Goal: Transaction & Acquisition: Download file/media

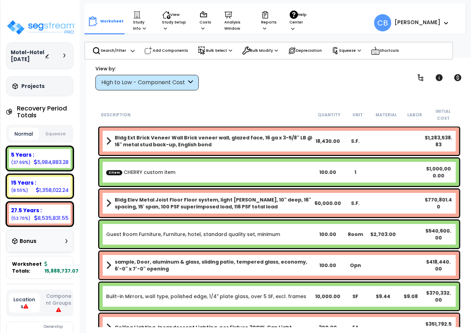
click at [264, 168] on div "CItem CHERRY custom item 100.00 1 $1,000,000.00" at bounding box center [279, 172] width 360 height 28
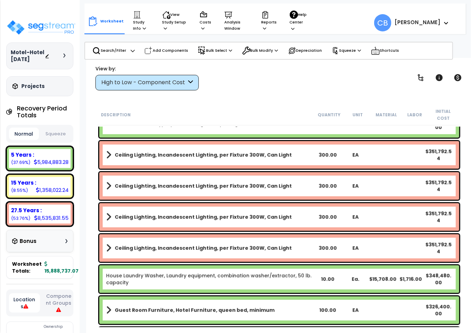
click at [280, 296] on div "Guest Room Furniture, Hotel Furniture, queen bed, minimum 100.00 EA $326,400.00" at bounding box center [279, 310] width 360 height 28
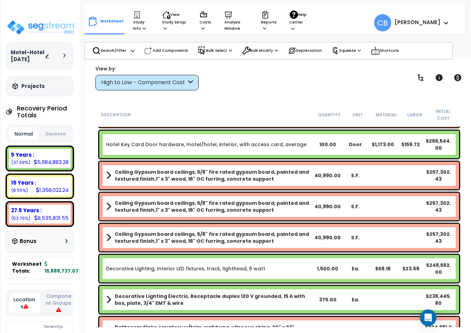
click at [280, 193] on div "Ceiling Gypsum board ceilings, 5/8" fire rated gypsum board, painted and textur…" at bounding box center [279, 207] width 360 height 28
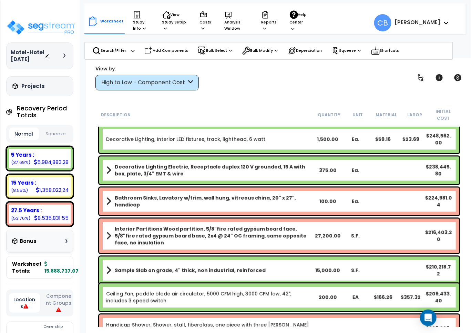
scroll to position [603, 0]
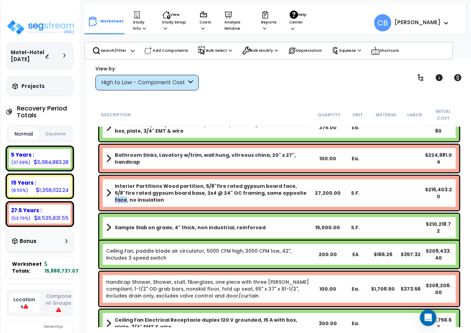
click at [280, 187] on b "Interior Partitions Wood partition, 5/8"fire rated gypsum board face, 5/8"fire …" at bounding box center [214, 192] width 199 height 21
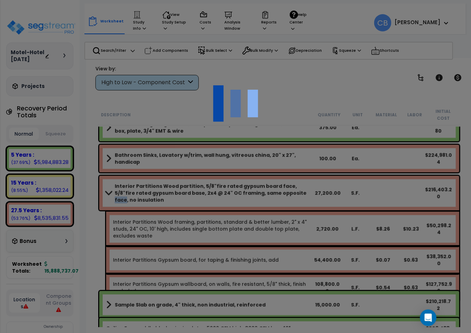
scroll to position [30, 0]
click at [280, 187] on div at bounding box center [235, 166] width 471 height 333
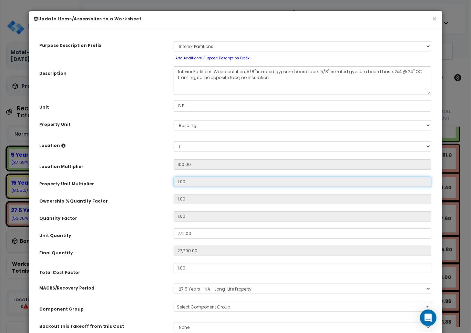
click at [280, 187] on input "1.00" at bounding box center [303, 182] width 258 height 10
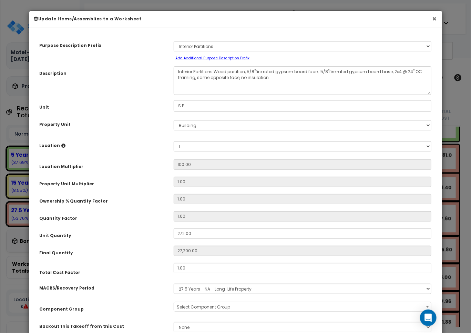
click at [434, 19] on button "×" at bounding box center [435, 18] width 4 height 7
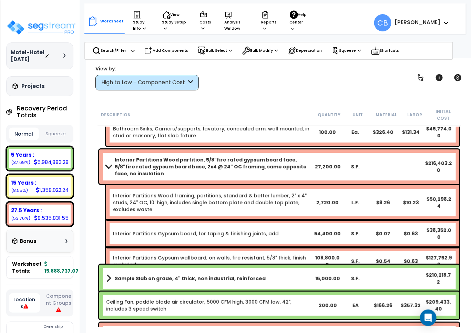
click at [225, 220] on div "Interior Partitions Gypsum board, for taping & finishing joints, add 54,400.00 …" at bounding box center [282, 234] width 353 height 28
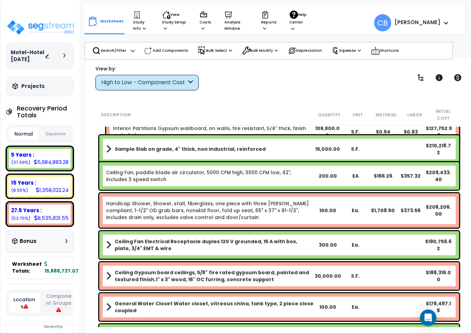
click at [225, 212] on link "Handicap Shower, Shower, stall, fiberglass, one piece with three [PERSON_NAME] …" at bounding box center [210, 210] width 208 height 21
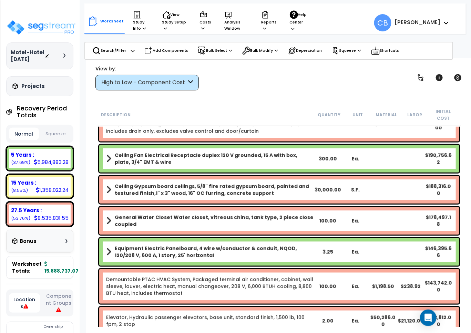
click at [225, 214] on b "General Water Closet Water closet, vitreous china, tank type, 2 piece close cou…" at bounding box center [214, 221] width 199 height 14
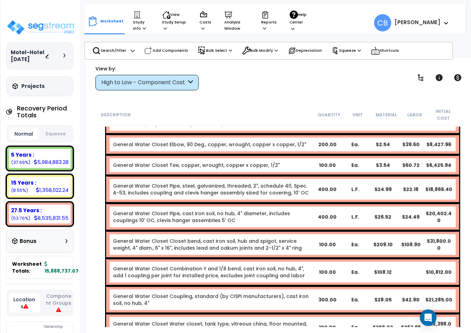
click at [225, 212] on link "General Water Closet Pipe, cast iron soil, no hub, 4" diameter, includes coupli…" at bounding box center [213, 217] width 200 height 14
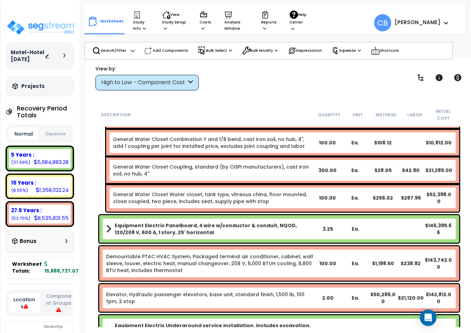
click at [225, 215] on div "Equipment Electric Panelboard, 4 wire w/conductor & conduit, NQOD, 120/208 V, 6…" at bounding box center [279, 229] width 360 height 28
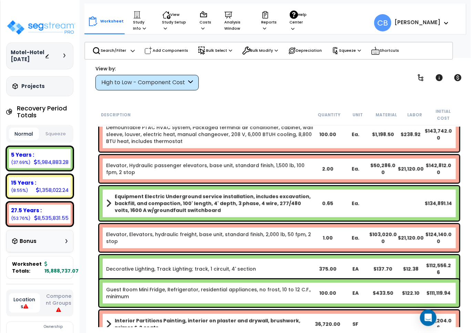
click at [225, 212] on div "Equipment Electric Underground service installation, includes excavation, backf…" at bounding box center [279, 203] width 360 height 34
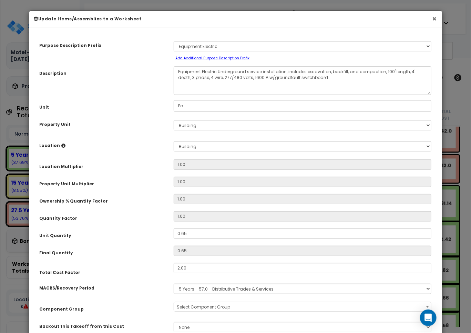
click at [434, 17] on button "×" at bounding box center [435, 18] width 4 height 7
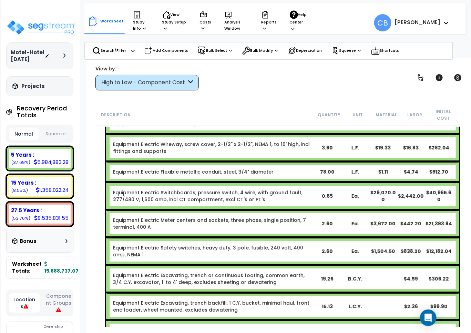
click at [166, 201] on div "Equipment Electric Switchboards, pressure switch, 4 wire, with ground fault, 27…" at bounding box center [282, 196] width 353 height 28
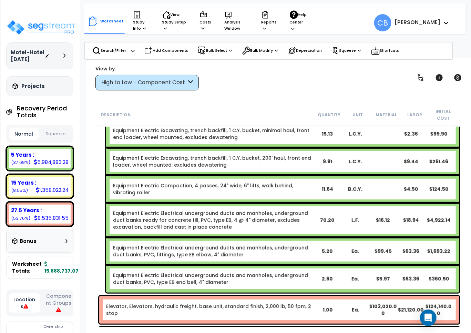
click at [219, 210] on link "Equipment Electric Electrical underground ducts and manholes, underground duct …" at bounding box center [213, 220] width 200 height 21
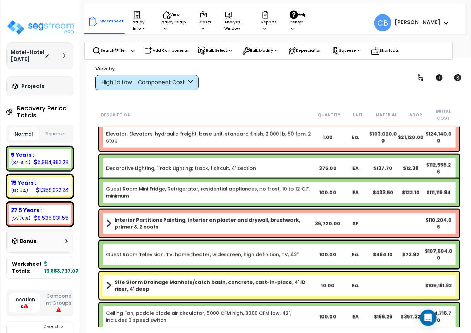
click at [206, 217] on b "Interior Partitions Painting, interior on plaster and drywall, brushwork, prime…" at bounding box center [214, 224] width 199 height 14
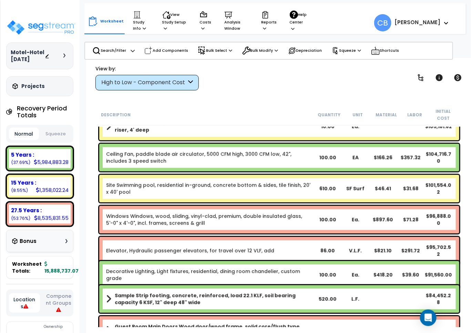
click at [178, 217] on link "Windows Windows, wood, sliding, vinyl-clad, premium, double insulated glass, 5'…" at bounding box center [210, 220] width 208 height 14
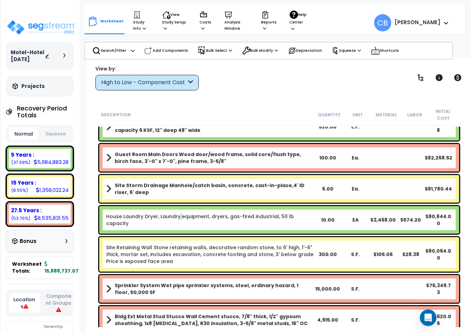
click at [178, 217] on div "House Laundry Dryer, Laundry equipment, dryers, gas-fired industrial, 50 lb cap…" at bounding box center [279, 220] width 360 height 28
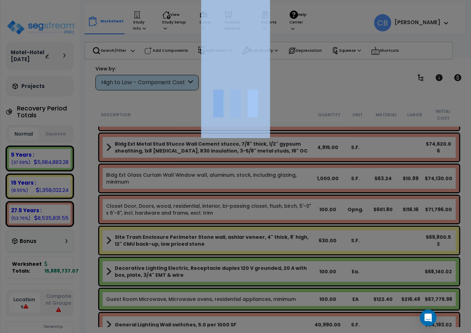
click at [178, 217] on div at bounding box center [235, 166] width 471 height 333
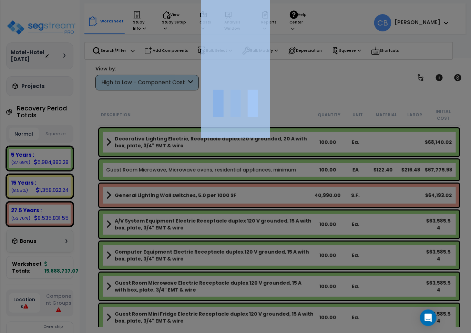
click at [178, 217] on div at bounding box center [235, 166] width 471 height 333
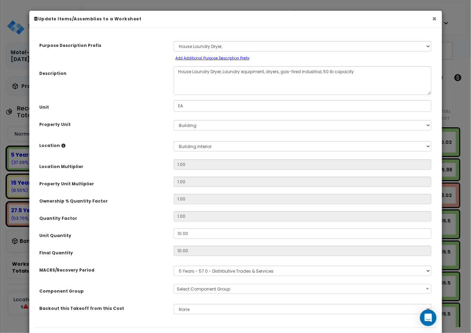
click at [435, 18] on button "×" at bounding box center [435, 18] width 4 height 7
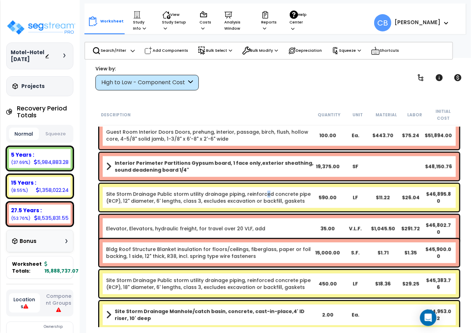
click at [261, 184] on div "Site Storm Drainage Public storm utility drainage piping, reinforced concrete p…" at bounding box center [279, 198] width 360 height 28
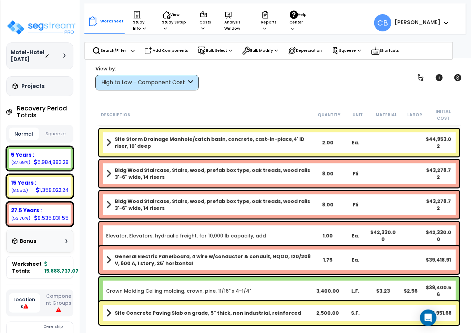
click at [199, 191] on div "Bldg Wood Staircase, Stairs, wood, prefab box type, oak treads, wood rails 3'-6…" at bounding box center [279, 205] width 360 height 28
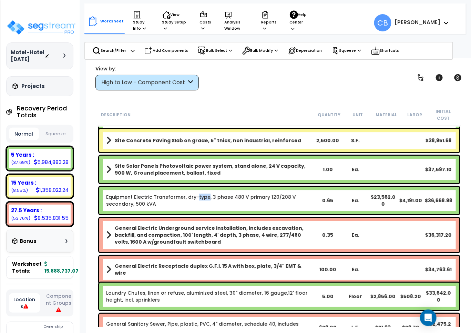
drag, startPoint x: 199, startPoint y: 188, endPoint x: 228, endPoint y: 188, distance: 29.0
click at [228, 193] on link "Equipment Electric Transformer, dry-type, 3 phase 480 V primary 120/208 V secon…" at bounding box center [210, 200] width 208 height 14
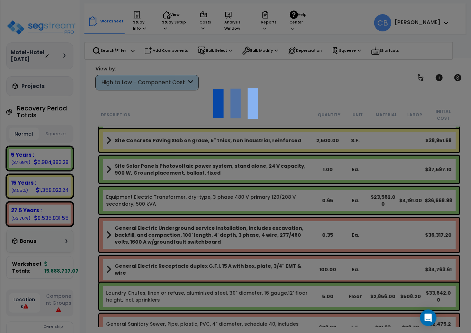
click at [297, 188] on div at bounding box center [235, 166] width 471 height 333
click at [193, 197] on div at bounding box center [235, 166] width 471 height 333
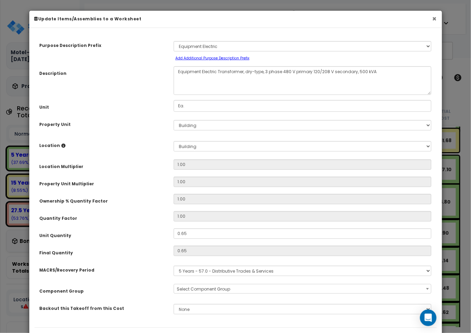
click at [436, 19] on button "×" at bounding box center [435, 18] width 4 height 7
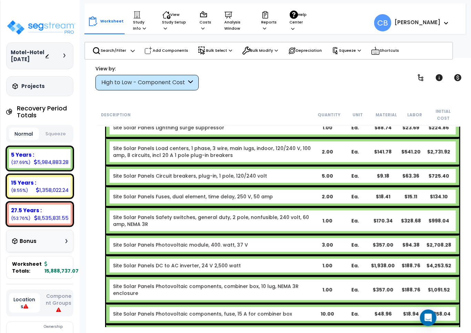
click at [236, 196] on div "Site Solar Panels Fuses, dual element, time delay, 250 V, 50 amp 2.00 Ea. $18.4…" at bounding box center [282, 196] width 353 height 21
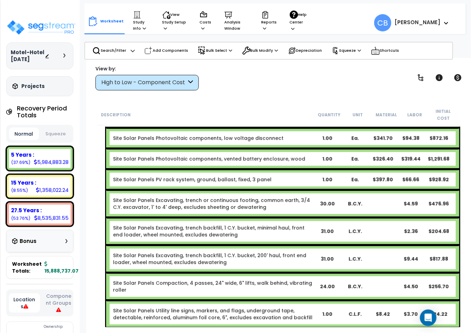
click at [142, 199] on link "Site Solar Panels Excavating, trench or continuous footing, common earth, 3/4 C…" at bounding box center [213, 204] width 200 height 14
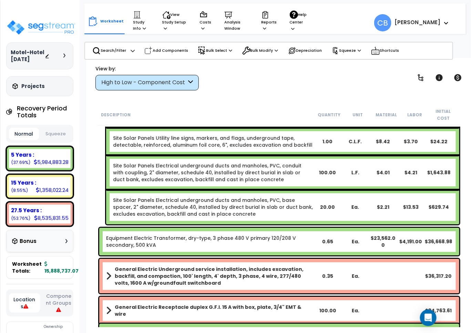
click at [219, 204] on link "Site Solar Panels Electrical underground ducts and manholes, PVC, base spacer, …" at bounding box center [213, 207] width 200 height 21
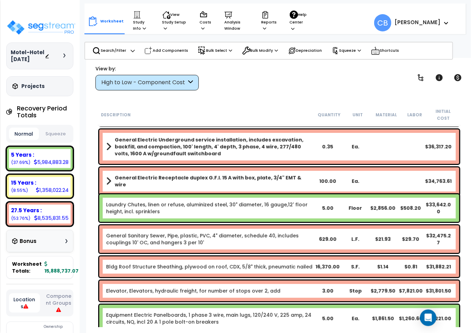
click at [294, 211] on div "Laundry Chutes, linen or refuse, aluminized steel, 30" diameter, 16 gauge,12' f…" at bounding box center [279, 208] width 360 height 28
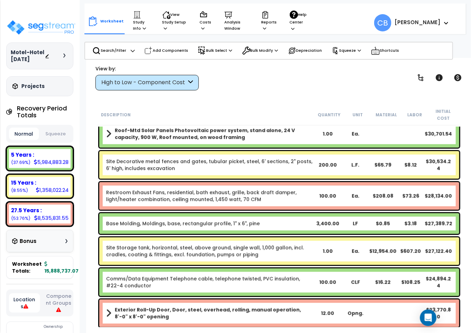
click at [246, 221] on div "Base Molding, Moldings, base, rectangular profile, 1" x 6", pine 3,400.00 LF $0…" at bounding box center [279, 223] width 360 height 21
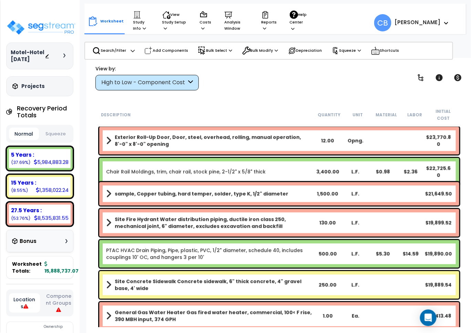
click at [246, 221] on b "Site Fire Hydrant Water distribution piping, ductile iron class 250, mechanical…" at bounding box center [214, 223] width 199 height 14
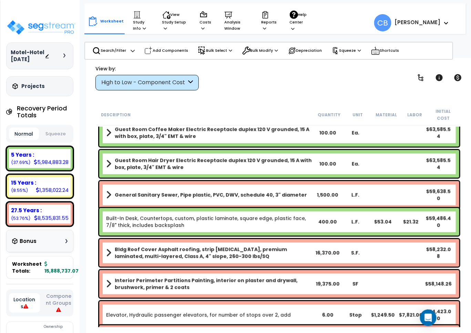
scroll to position [3017, 0]
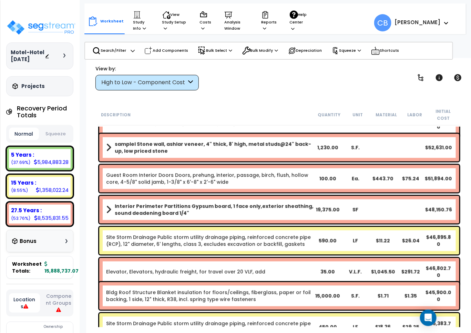
click at [214, 227] on div "Site Storm Drainage Public storm utility drainage piping, reinforced concrete p…" at bounding box center [279, 241] width 360 height 28
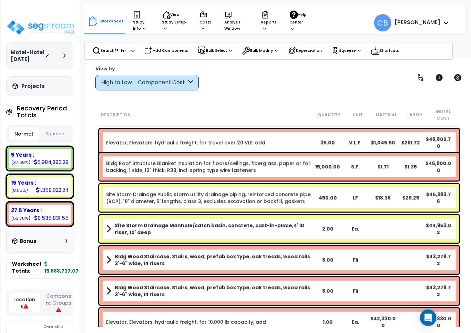
click at [214, 223] on b "Site Storm Drainage Manhole/catch basin, concrete, cast-in-place,4' ID riser, 1…" at bounding box center [214, 229] width 199 height 14
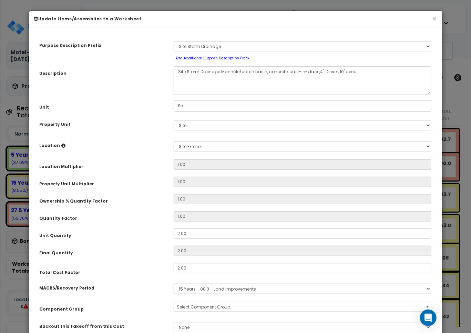
click at [214, 223] on div "Purpose Description Prefix Select A New Purpose Descrip A/V System A/V System E…" at bounding box center [235, 189] width 403 height 312
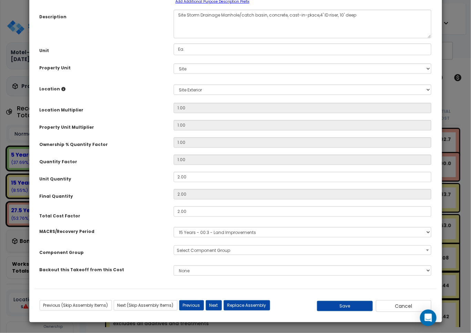
scroll to position [0, 0]
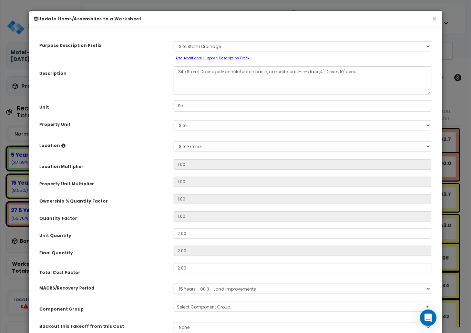
click at [432, 21] on h6 "Update Items/Assemblies to a Worksheet" at bounding box center [235, 19] width 403 height 6
click at [433, 20] on button "×" at bounding box center [435, 18] width 4 height 7
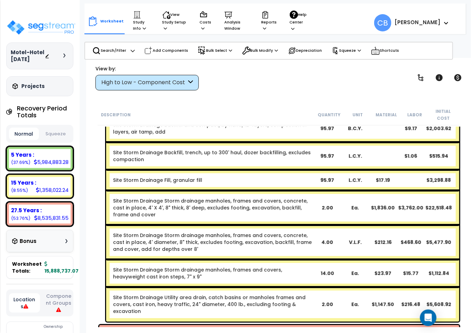
click at [304, 161] on div "Site Storm Drainage Backfill, trench, up to 300' haul, dozer backfilling, exclu…" at bounding box center [282, 156] width 353 height 28
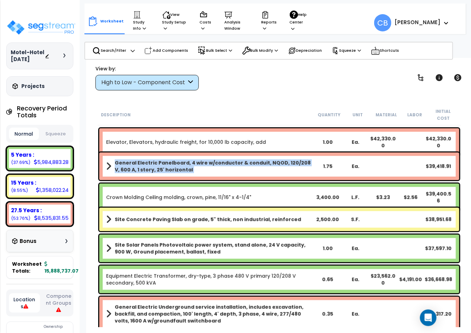
click at [304, 161] on b "General Electric Panelboard, 4 wire w/conductor & conduit, NQOD, 120/208 V, 600…" at bounding box center [214, 166] width 199 height 14
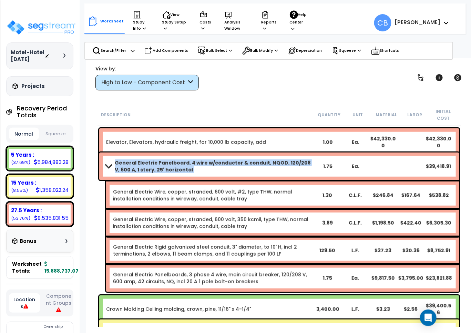
click at [304, 161] on b "General Electric Panelboard, 4 wire w/conductor & conduit, NQOD, 120/208 V, 600…" at bounding box center [214, 166] width 199 height 14
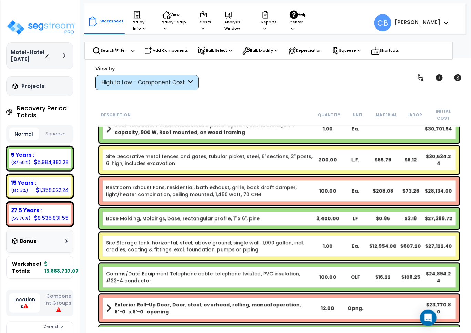
click at [304, 161] on div "Site Decorative metal fences and gates, tubular picket, steel, 6' sections, 2" …" at bounding box center [279, 160] width 360 height 28
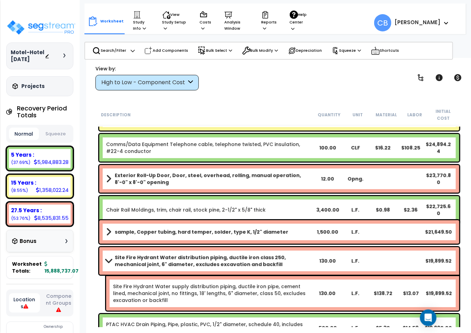
click at [304, 165] on div "Exterior Roll-Up Door, Door, steel, overhead, rolling, manual operation, 8'-0" …" at bounding box center [279, 179] width 360 height 28
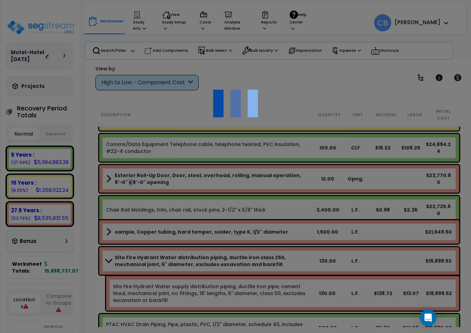
scroll to position [4655, 0]
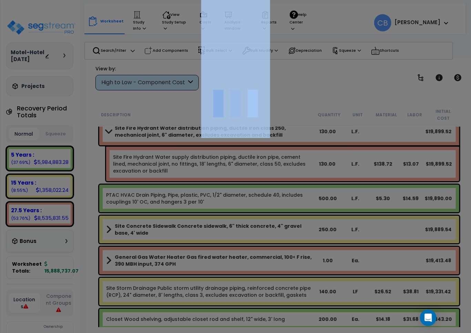
click at [304, 161] on div at bounding box center [235, 166] width 471 height 333
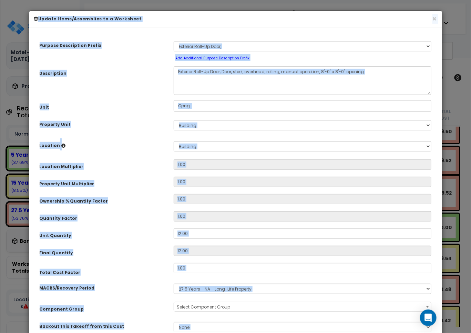
click at [271, 214] on input "1.00" at bounding box center [303, 216] width 258 height 10
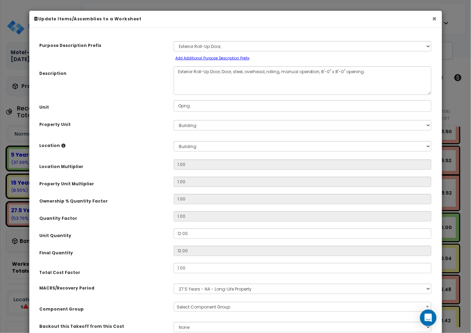
click at [434, 20] on button "×" at bounding box center [435, 18] width 4 height 7
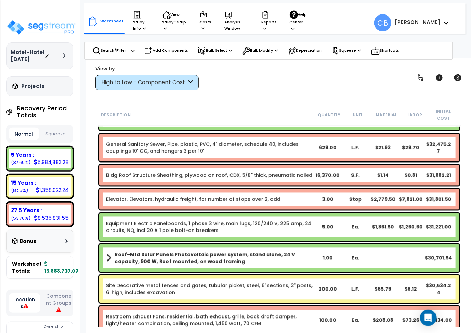
click at [300, 242] on div "Roof-Mtd Solar Panels Photovoltaic power system, stand alone, 24 V capacity, 90…" at bounding box center [280, 257] width 364 height 31
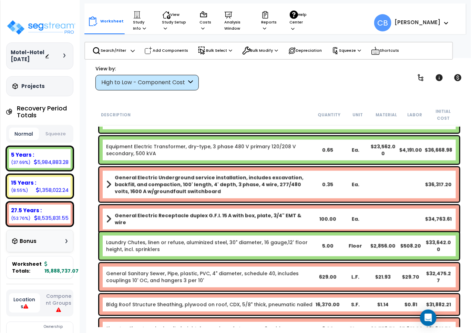
click at [300, 239] on link "Laundry Chutes, linen or refuse, aluminized steel, 30" diameter, 16 gauge,12' f…" at bounding box center [210, 246] width 208 height 14
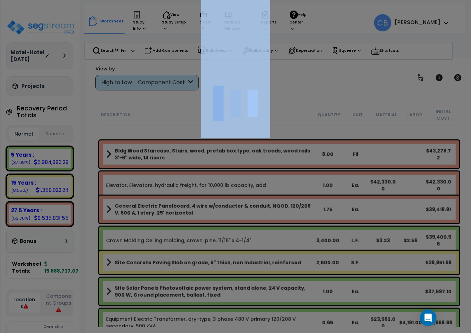
click at [300, 236] on div at bounding box center [235, 166] width 471 height 333
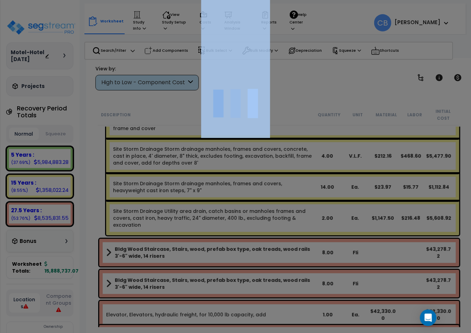
click at [300, 236] on div at bounding box center [235, 166] width 471 height 333
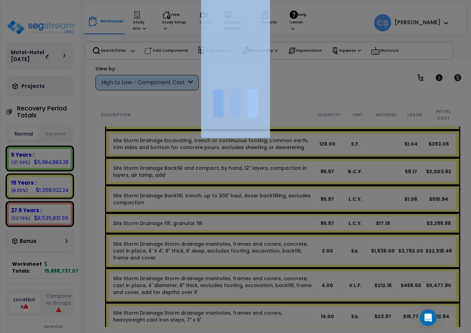
click at [300, 236] on div at bounding box center [235, 166] width 471 height 333
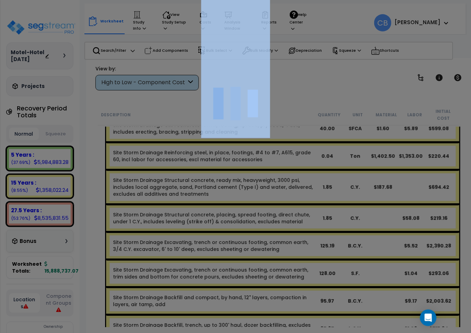
click at [300, 236] on div at bounding box center [235, 166] width 471 height 333
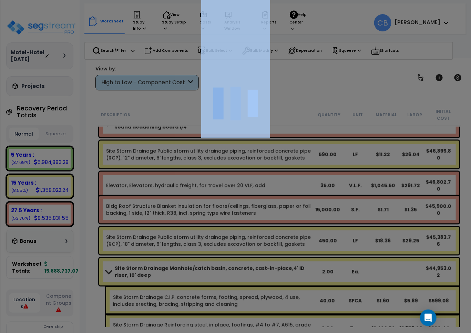
click at [300, 236] on div at bounding box center [235, 166] width 471 height 333
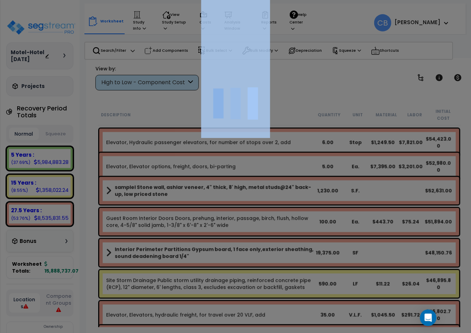
click at [300, 236] on div at bounding box center [235, 166] width 471 height 333
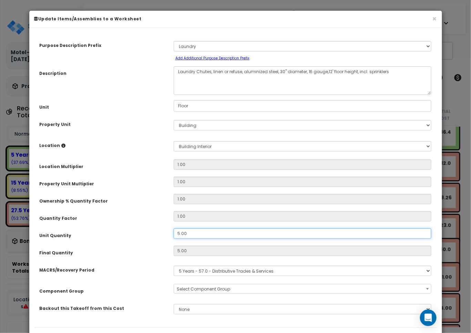
click at [300, 236] on input "5.00" at bounding box center [303, 233] width 258 height 10
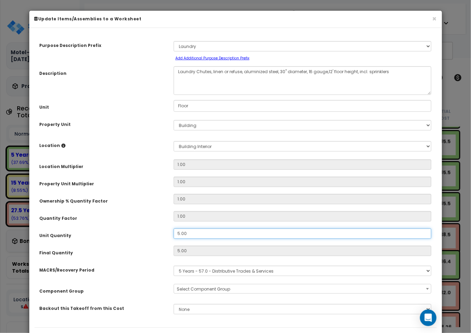
click at [300, 236] on input "5.00" at bounding box center [303, 233] width 258 height 10
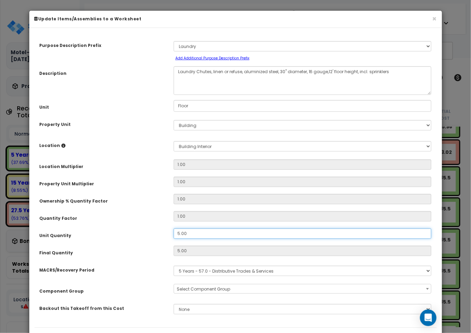
click at [300, 236] on input "5.00" at bounding box center [303, 233] width 258 height 10
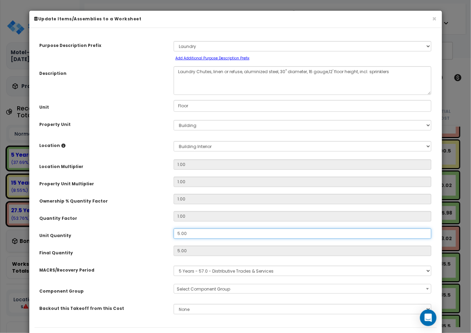
click at [300, 236] on input "5.00" at bounding box center [303, 233] width 258 height 10
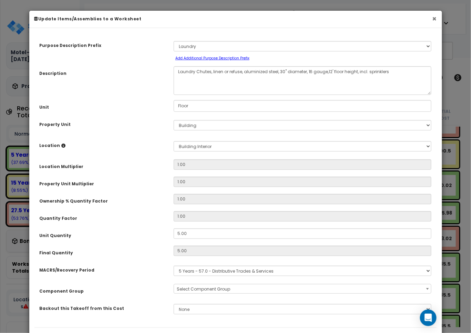
click at [433, 16] on button "×" at bounding box center [435, 18] width 4 height 7
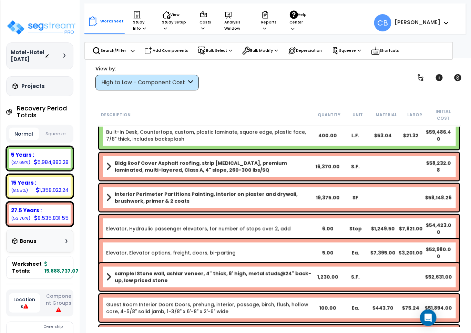
click at [292, 191] on b "Interior Perimeter Partitions Painting, interior on plaster and drywall, brushw…" at bounding box center [214, 198] width 199 height 14
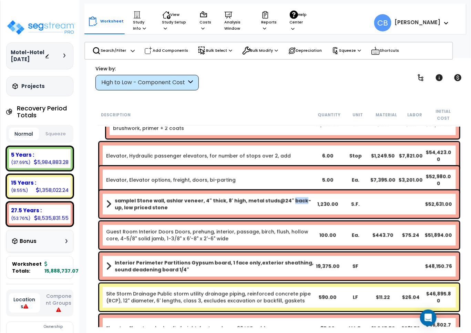
click at [292, 190] on div "samplel Stone wall, ashlar veneer, 4" thick, 8' high, metal studs@24" back-up, …" at bounding box center [279, 204] width 360 height 28
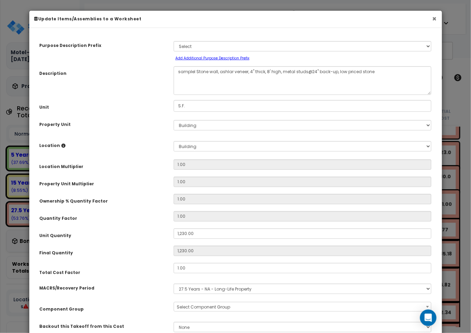
click at [433, 18] on button "×" at bounding box center [435, 18] width 4 height 7
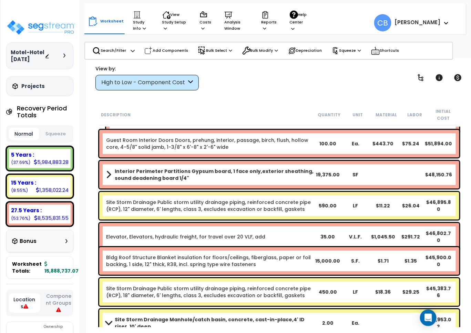
click at [223, 178] on div "Interior Perimeter Partitions Gypsum board, 1 face only,exterior sheathing, sou…" at bounding box center [279, 175] width 360 height 28
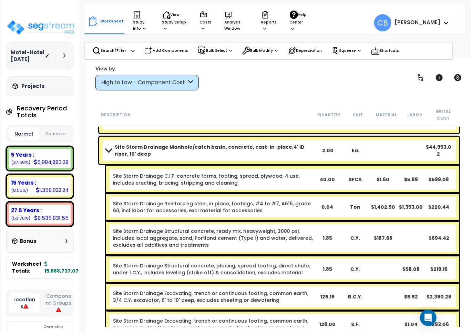
click at [223, 178] on link "Site Storm Drainage C.I.P. concrete forms, footing, spread, plywood, 4 use, inc…" at bounding box center [213, 179] width 200 height 14
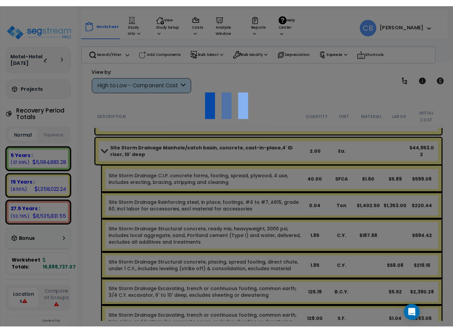
scroll to position [3879, 0]
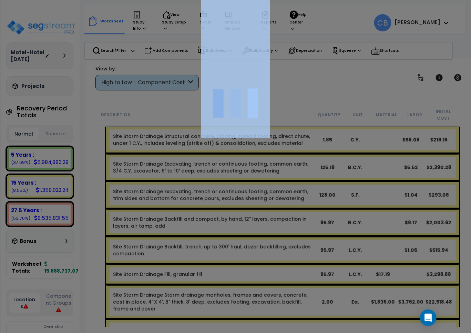
click at [223, 178] on div at bounding box center [235, 166] width 471 height 333
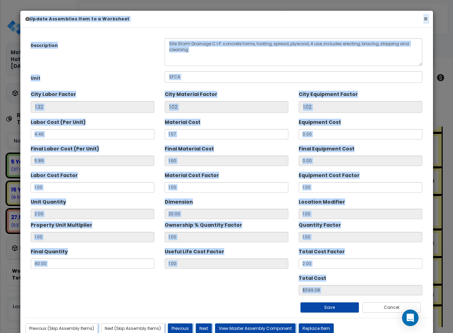
click at [424, 19] on button "×" at bounding box center [426, 18] width 4 height 7
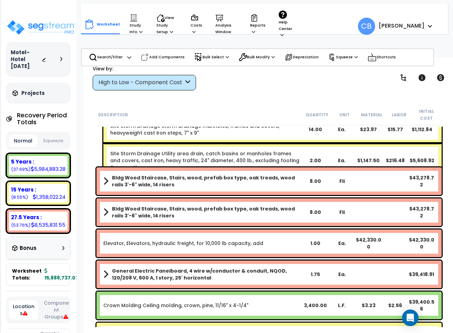
click at [242, 174] on b "Bldg Wood Staircase, Stairs, wood, prefab box type, oak treads, wood rails 3'-6…" at bounding box center [207, 181] width 190 height 14
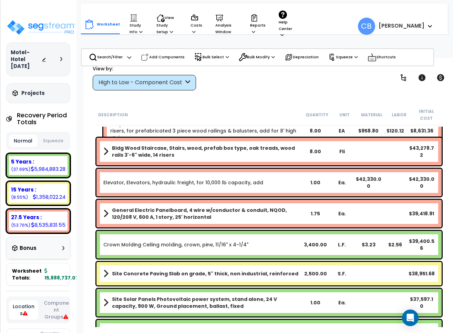
click at [297, 183] on div "Elevator, Elevators, hydraulic freight, for 10,000 lb capacity, add 1.00 Ea. $4…" at bounding box center [270, 183] width 346 height 28
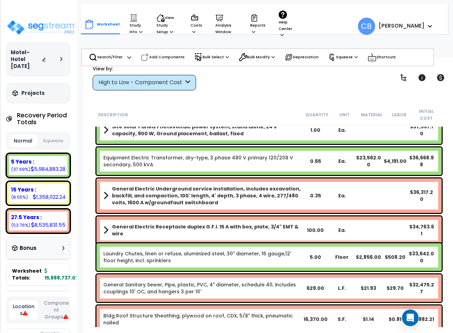
click at [314, 192] on div "0.35" at bounding box center [316, 195] width 27 height 7
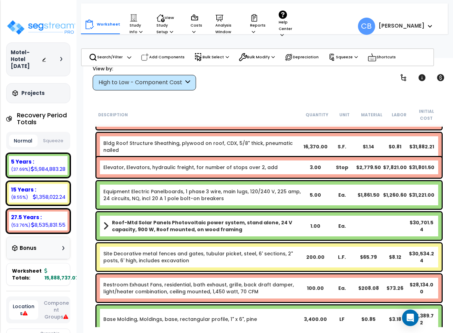
click at [205, 197] on div "Equipment Electric Panelboards, 1 phase 3 wire, main lugs, 120/240 V, 225 amp, …" at bounding box center [270, 195] width 346 height 28
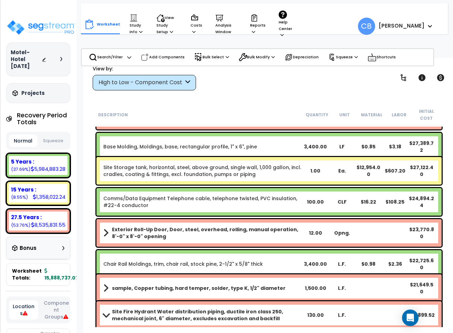
click at [275, 203] on div "Comms/Data Equipment Telephone cable, telephone twisted, PVC insulation, #22-4 …" at bounding box center [270, 202] width 346 height 28
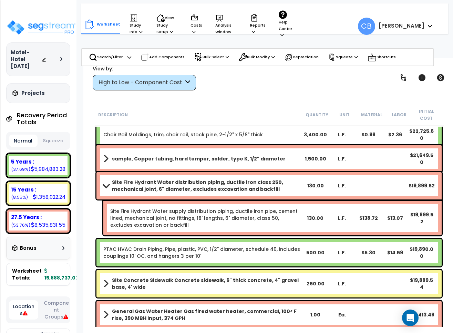
click at [325, 203] on div "Site Fire Hydrant Water supply distribution piping, ductile iron pipe, cement l…" at bounding box center [272, 218] width 339 height 34
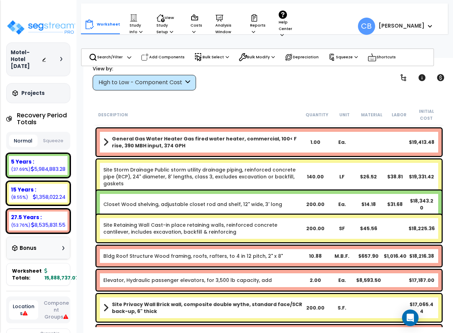
click at [224, 201] on link "Closet Wood shelving, adjustable closet rod and shelf, 12" wide, 3' long" at bounding box center [192, 204] width 179 height 7
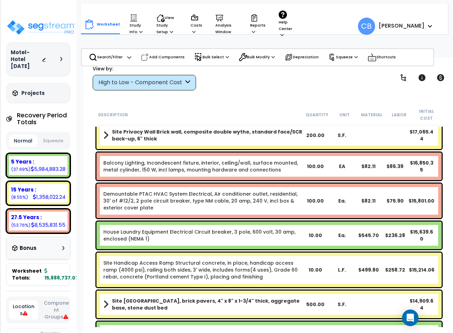
drag, startPoint x: 315, startPoint y: 212, endPoint x: 350, endPoint y: 214, distance: 35.6
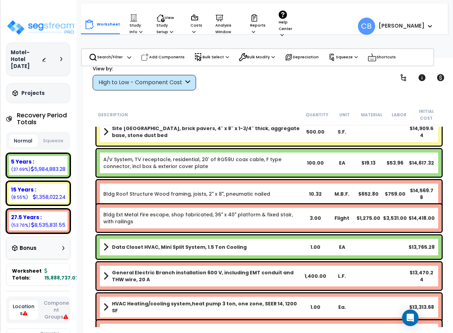
click at [390, 214] on div "Site Privacy Wall Brick wall, composite double wythe, standard face/SCR back-up…" at bounding box center [269, 209] width 349 height 11117
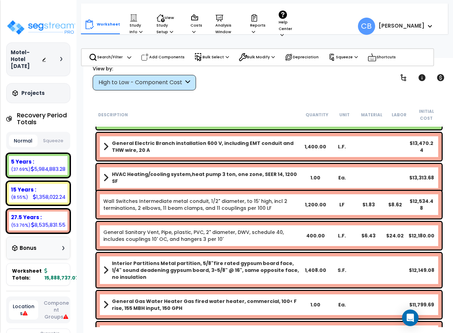
drag, startPoint x: 171, startPoint y: 189, endPoint x: 244, endPoint y: 189, distance: 72.4
click at [189, 191] on div "Wall Switches Intermediate metal conduit, 1/2" diameter, to 15' high, incl 2 te…" at bounding box center [270, 205] width 346 height 28
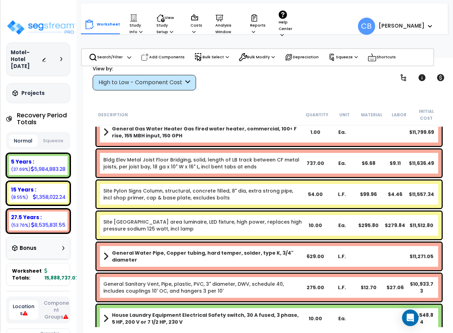
click at [351, 195] on div "Site Pylon Signs Column, structural, concrete filled, 8" dia, extra strong pipe…" at bounding box center [270, 194] width 346 height 28
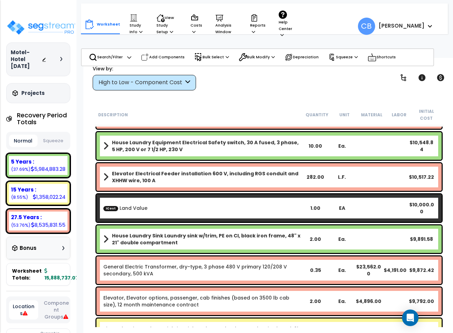
click at [360, 195] on div "ICost Land Value 1.00 EA $10,000.00" at bounding box center [270, 208] width 346 height 28
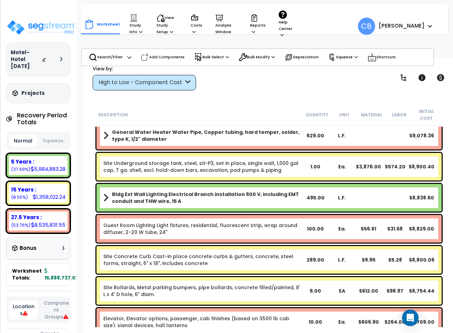
click at [270, 191] on b "Bldg Ext Wall Lighting Electrical Branch installation 600 V, including EMT cond…" at bounding box center [207, 198] width 190 height 14
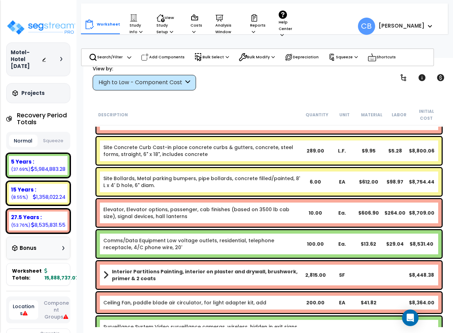
click at [193, 199] on div "Elevator, Elevator options, passenger, cab finishes (based on 3500 lb cab size)…" at bounding box center [270, 213] width 346 height 28
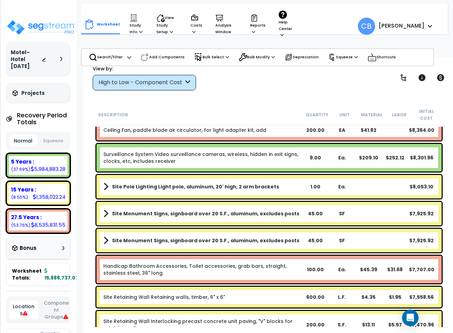
click at [255, 190] on div "Site Pole Lighting Light pole, aluminum, 20' high, 2 arm brackets 1.00 Ea. $8,0…" at bounding box center [270, 186] width 346 height 23
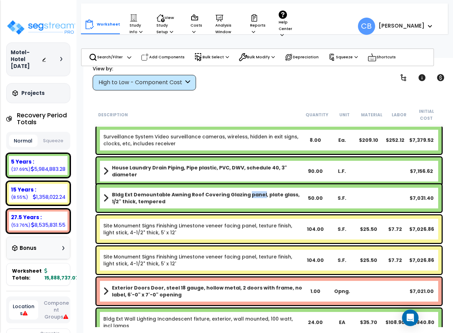
click at [255, 191] on b "Bldg Ext Demountable Awning Roof Covering Glazing panel, plate glass, 1/2" thic…" at bounding box center [207, 198] width 190 height 14
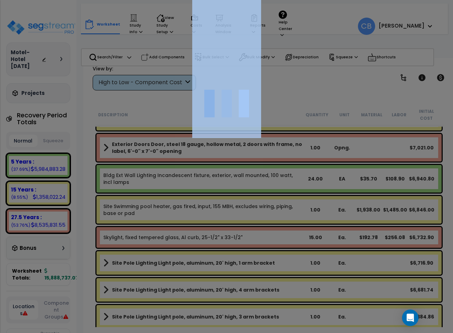
click at [255, 190] on div at bounding box center [226, 166] width 453 height 333
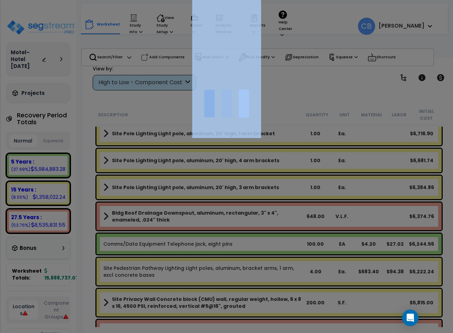
click at [255, 190] on div at bounding box center [226, 166] width 453 height 333
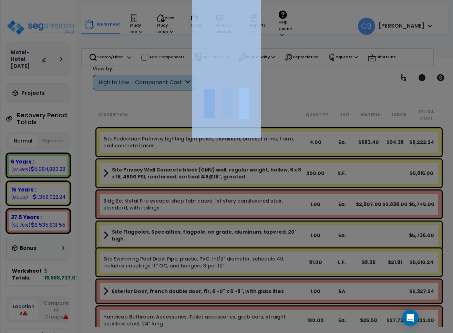
click at [255, 190] on div at bounding box center [226, 166] width 453 height 333
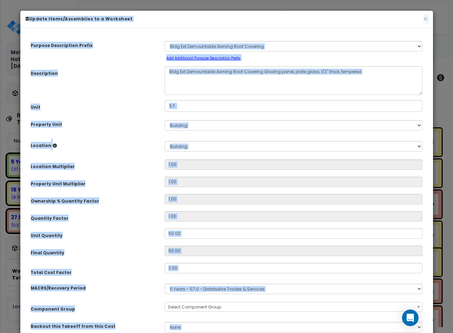
click at [423, 17] on h6 "Update Items/Assemblies to a Worksheet" at bounding box center [227, 19] width 403 height 6
click at [427, 19] on button "×" at bounding box center [426, 18] width 4 height 7
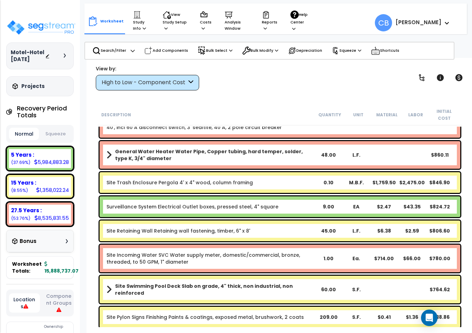
scroll to position [10481, 0]
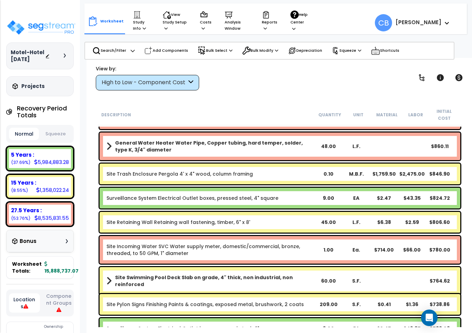
click at [175, 170] on link "Site Trash Enclosure Pergola 4' x 4" wood, column framing" at bounding box center [180, 173] width 147 height 7
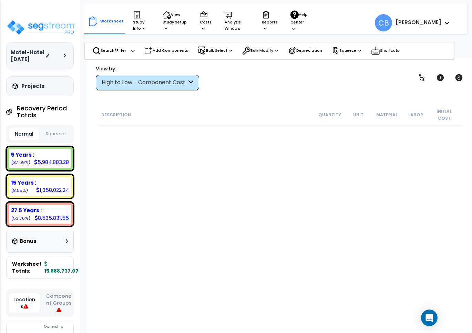
scroll to position [1852, 0]
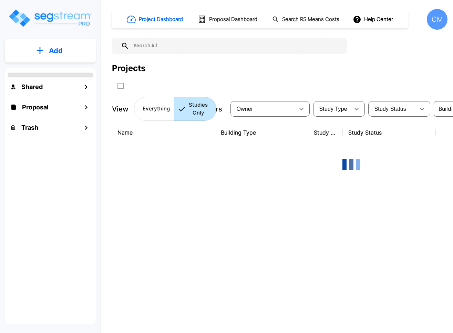
click at [433, 19] on div "CM" at bounding box center [437, 19] width 21 height 21
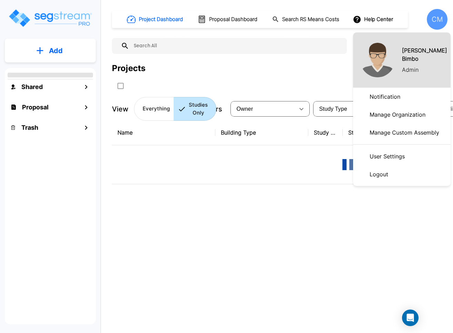
click at [198, 39] on div at bounding box center [226, 166] width 453 height 333
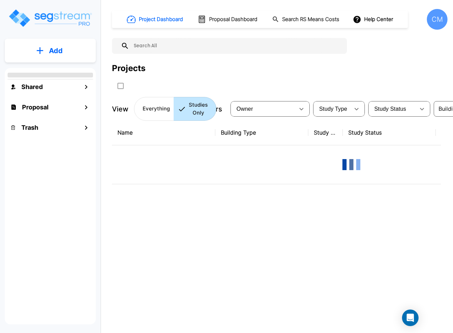
click at [242, 19] on h1 "Proposal Dashboard" at bounding box center [233, 20] width 48 height 8
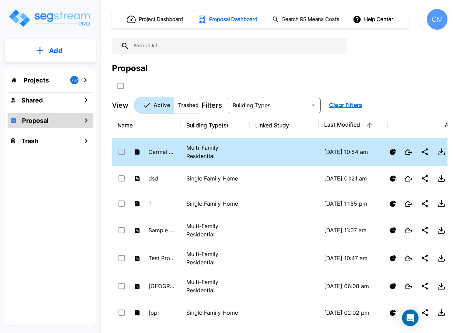
click at [119, 152] on input "select row Carmel Estimate MFRes" at bounding box center [121, 151] width 7 height 6
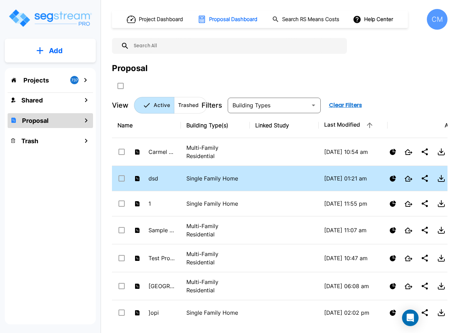
click at [120, 183] on div "dsd" at bounding box center [147, 178] width 58 height 10
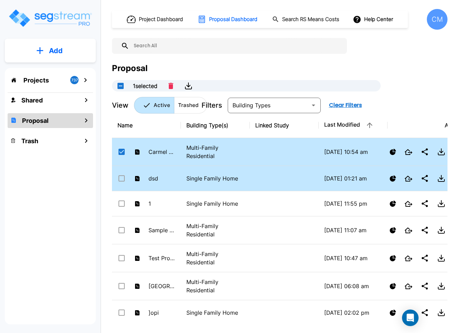
checkbox input "true"
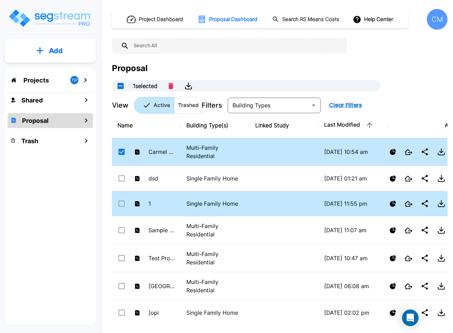
checkbox input "true"
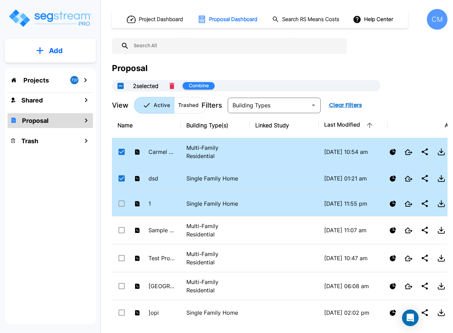
click at [120, 207] on icon at bounding box center [122, 203] width 8 height 8
checkbox input "true"
click at [120, 232] on input "select row Sample MF Res" at bounding box center [121, 229] width 7 height 6
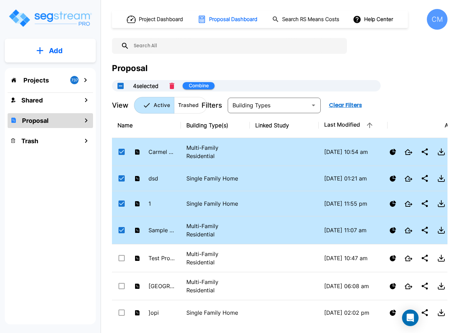
checkbox input "true"
click at [195, 87] on button "Combine" at bounding box center [199, 85] width 32 height 7
checkbox input "false"
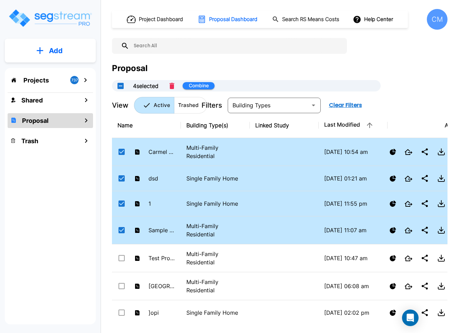
checkbox input "false"
